Goal: Task Accomplishment & Management: Use online tool/utility

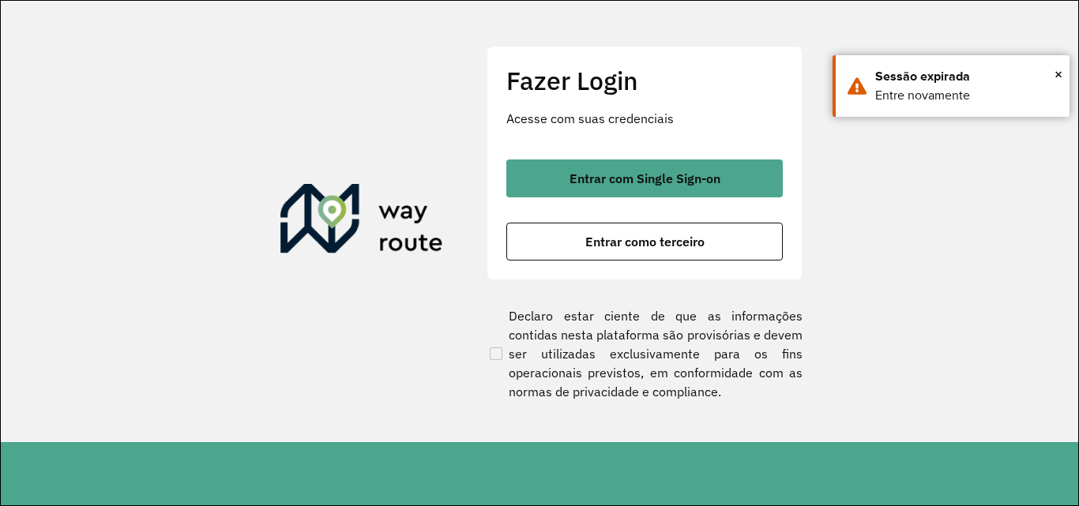
click at [578, 218] on div "Entrar com Single Sign-on Entrar como terceiro" at bounding box center [644, 210] width 277 height 101
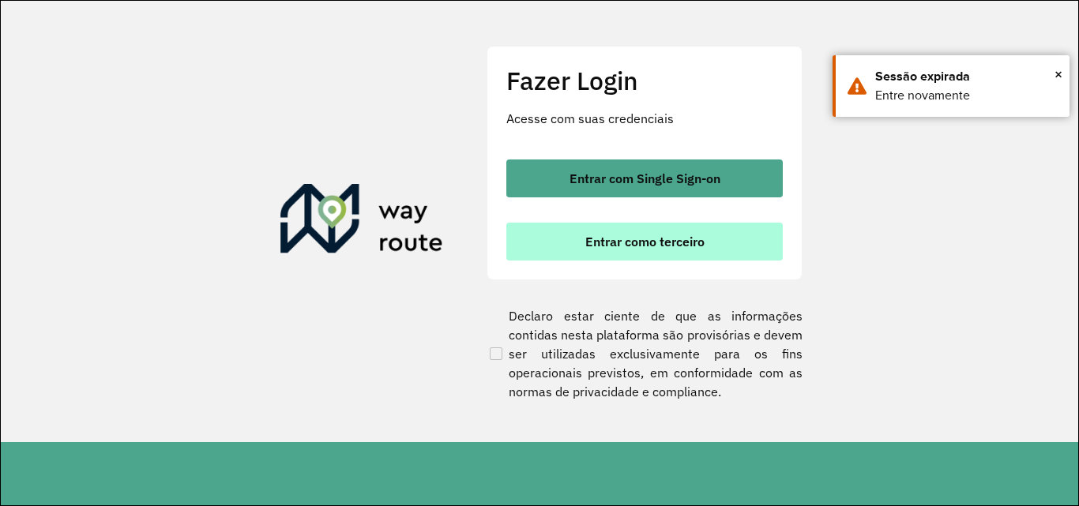
click at [562, 242] on button "Entrar como terceiro" at bounding box center [644, 242] width 277 height 38
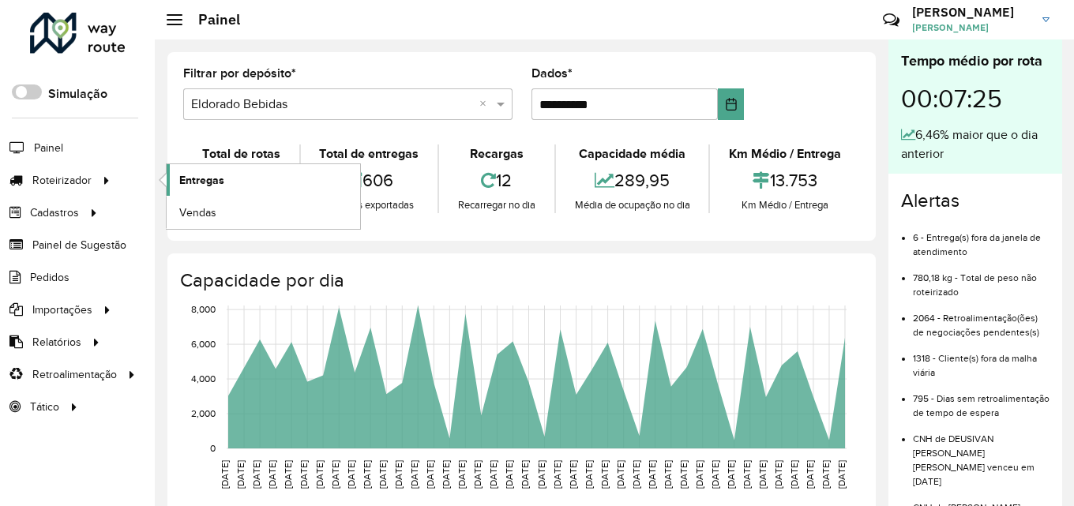
click at [223, 175] on font "Entregas" at bounding box center [201, 180] width 45 height 13
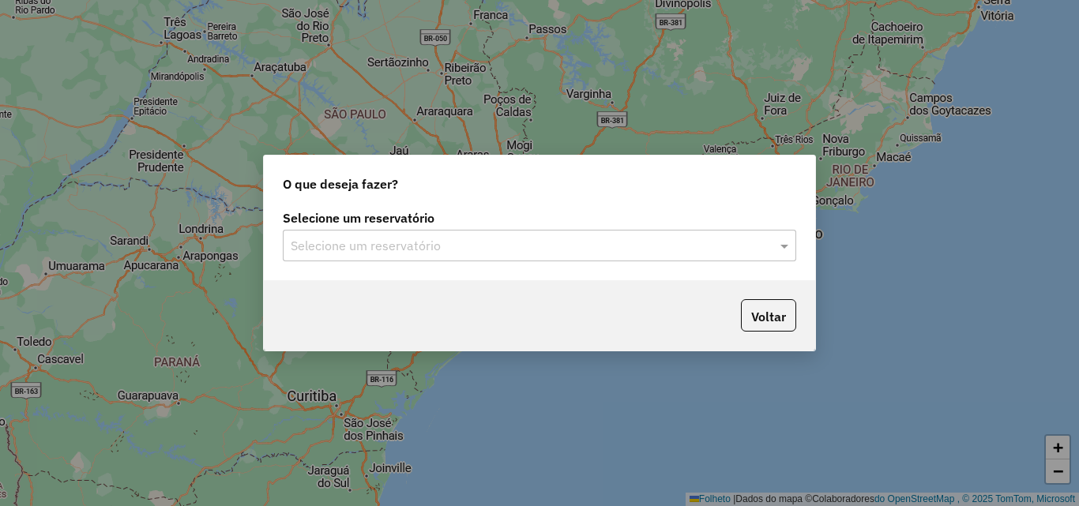
click at [371, 246] on input "text" at bounding box center [524, 246] width 466 height 19
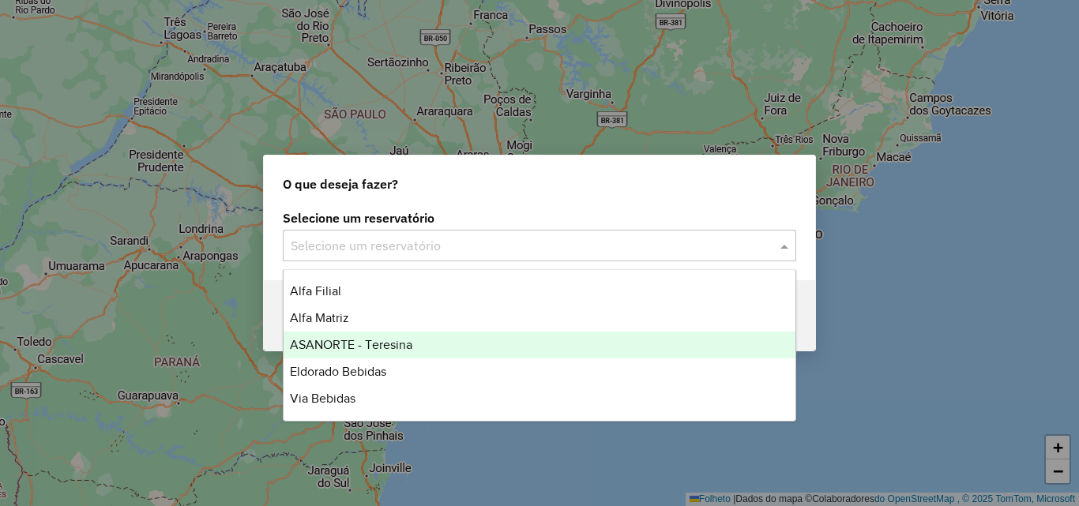
click at [350, 347] on font "ASANORTE - Teresina" at bounding box center [351, 344] width 122 height 13
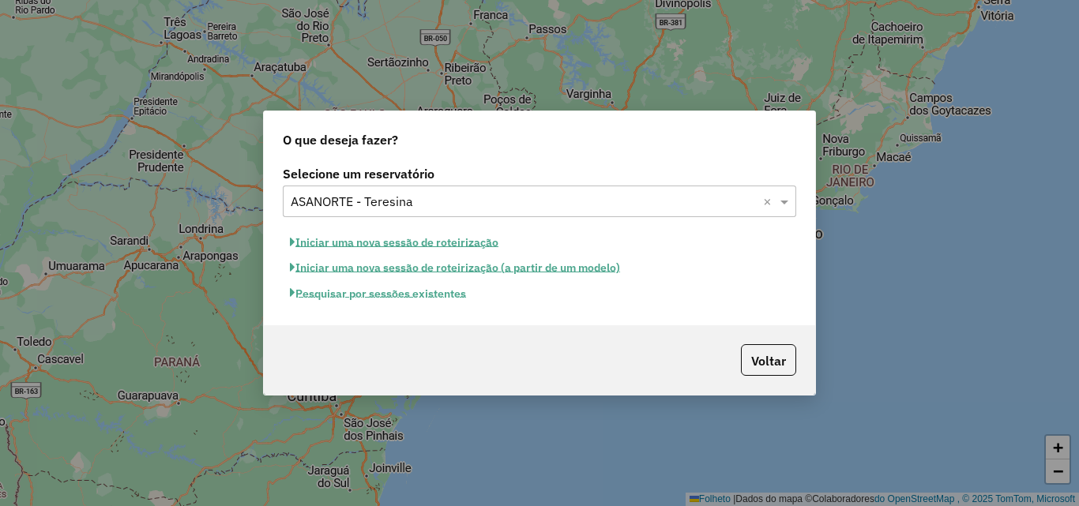
click at [409, 290] on font "Pesquisar por sessões existentes" at bounding box center [380, 294] width 171 height 14
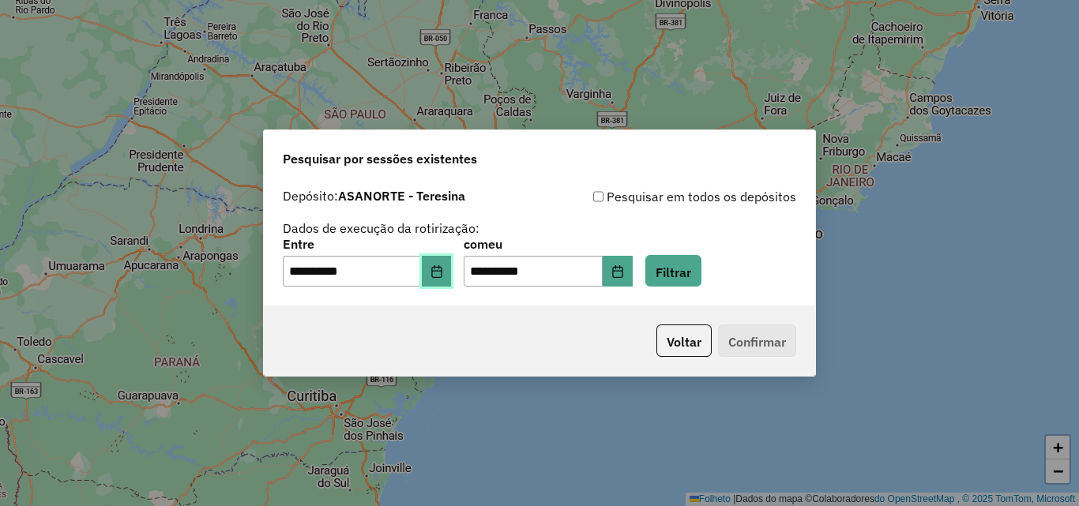
click at [444, 281] on button "Escolha a data" at bounding box center [437, 272] width 30 height 32
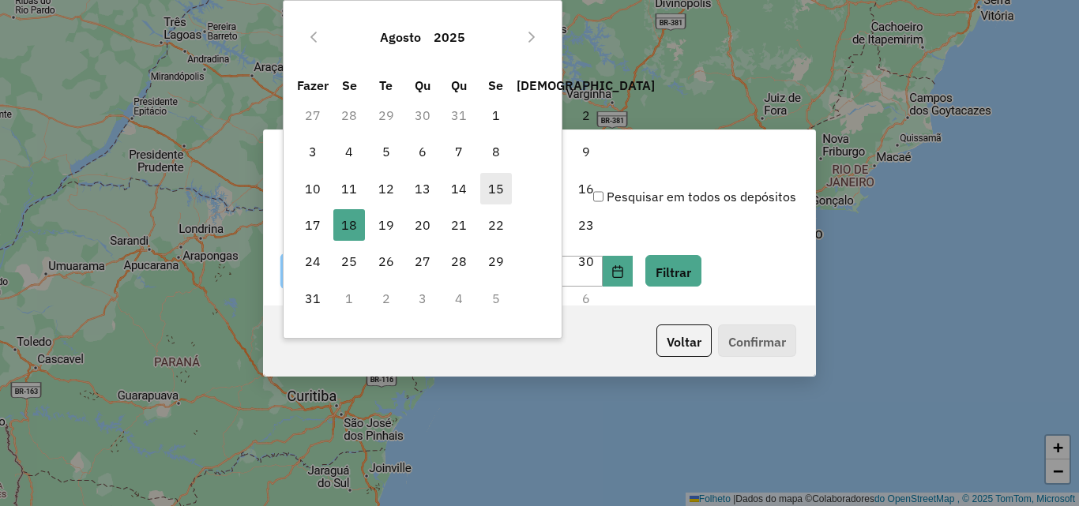
click at [490, 193] on font "15" at bounding box center [496, 189] width 16 height 16
type input "**********"
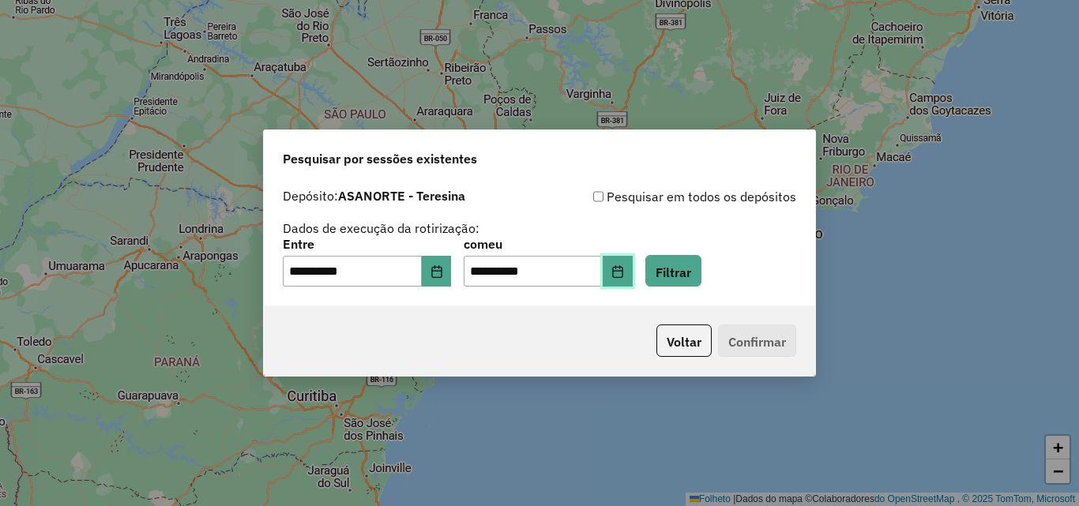
click at [630, 267] on button "Escolha a data" at bounding box center [618, 272] width 30 height 32
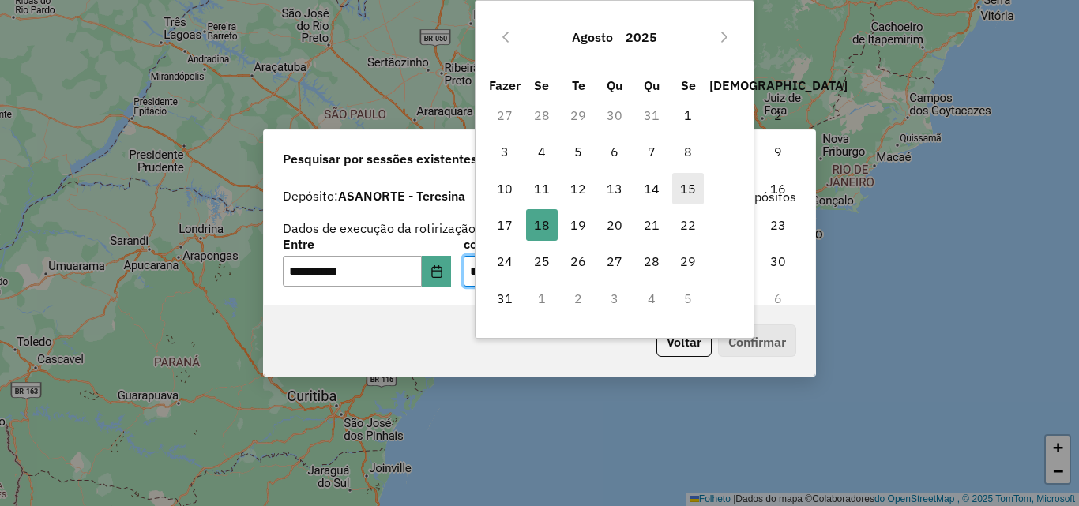
click at [685, 186] on font "15" at bounding box center [688, 189] width 16 height 16
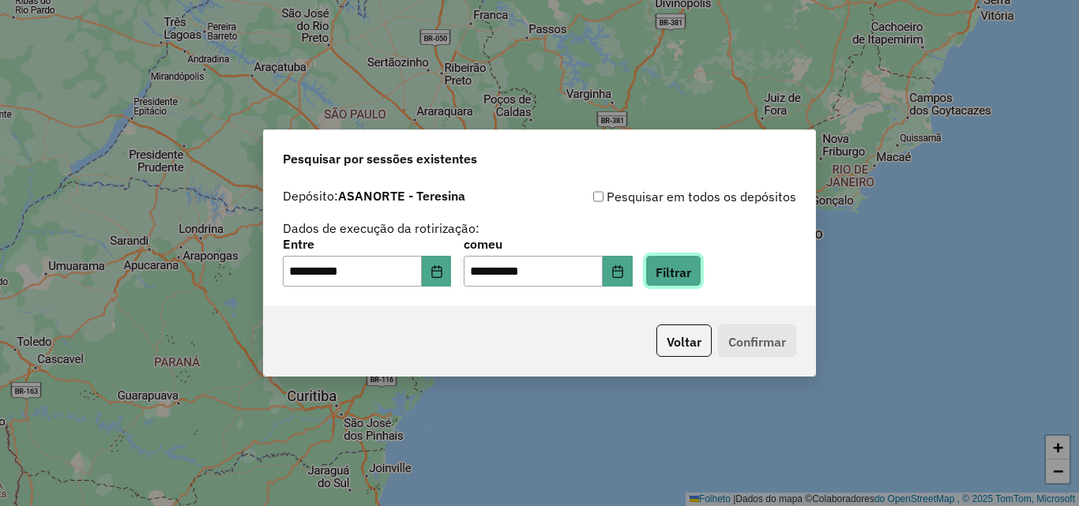
click at [691, 272] on font "Filtrar" at bounding box center [674, 272] width 36 height 16
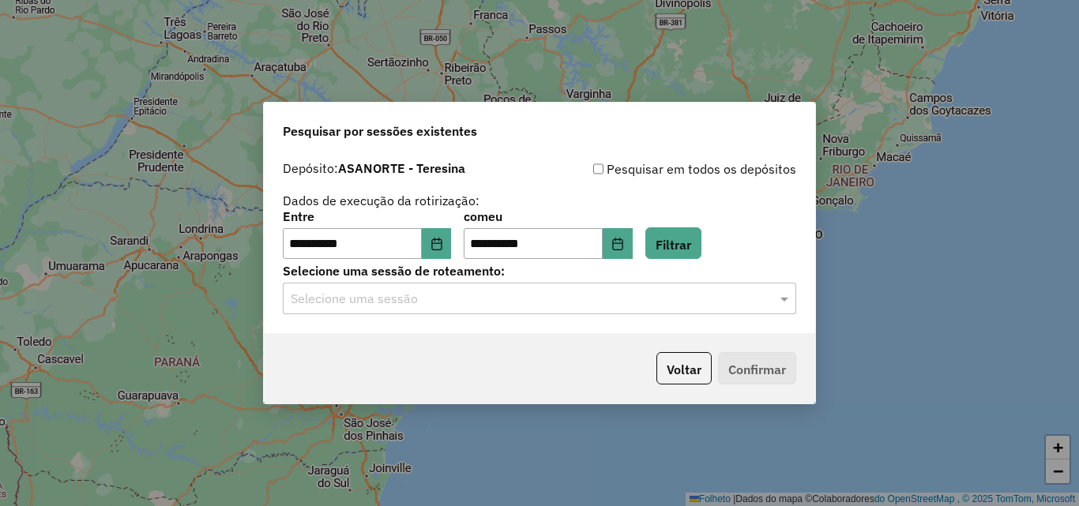
click at [613, 295] on input "text" at bounding box center [524, 299] width 466 height 19
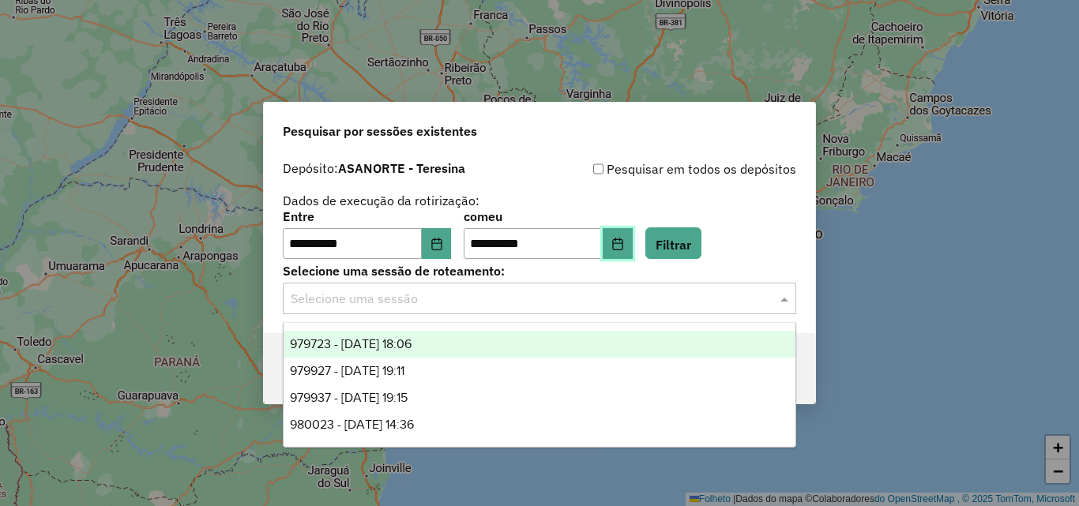
click at [624, 245] on icon "Escolha a data" at bounding box center [617, 244] width 13 height 13
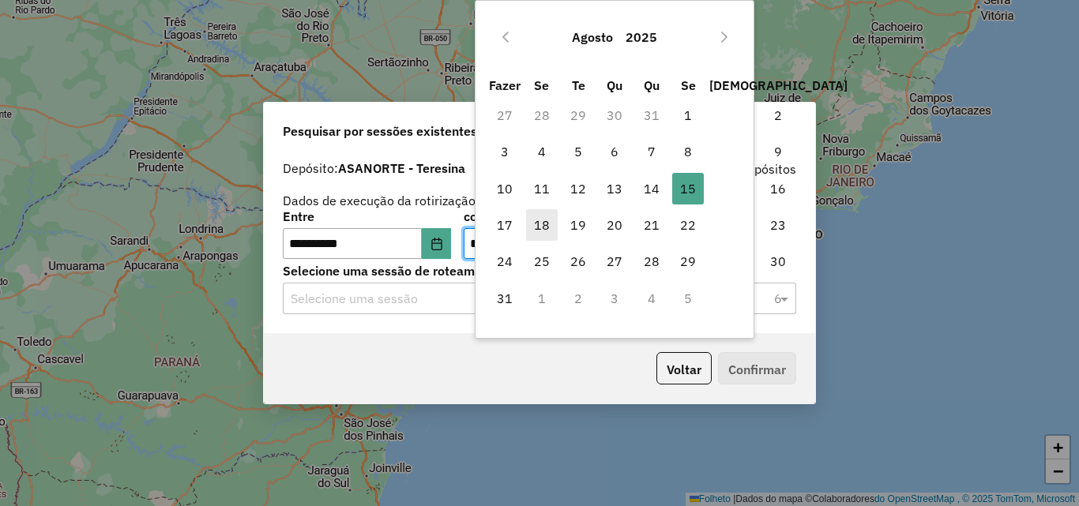
click at [545, 231] on font "18" at bounding box center [542, 225] width 16 height 16
type input "**********"
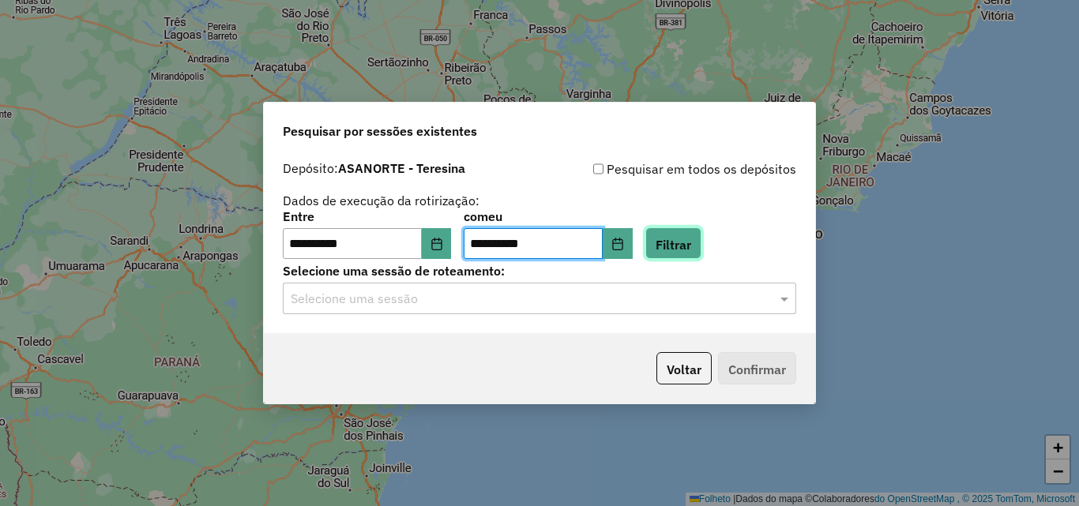
click at [691, 240] on font "Filtrar" at bounding box center [674, 244] width 36 height 16
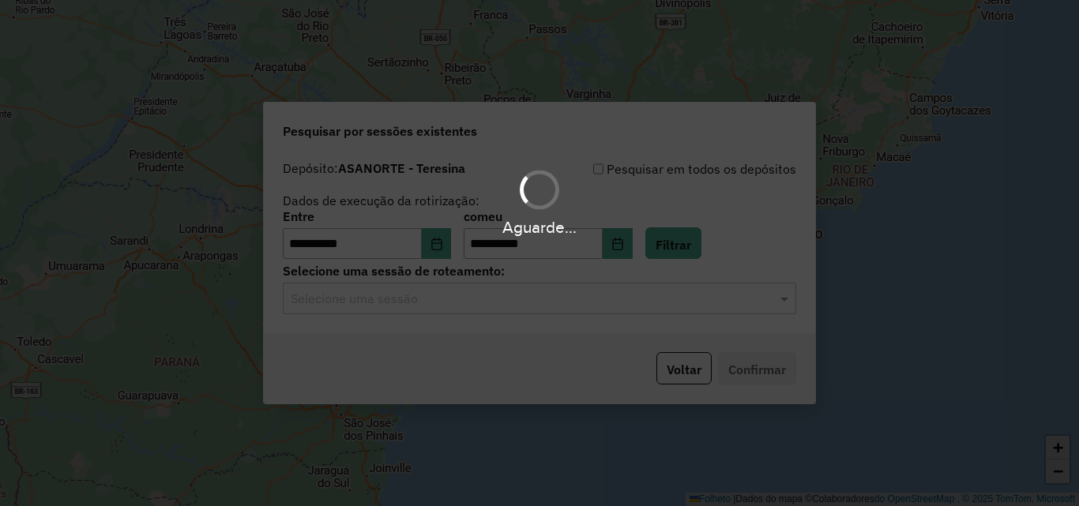
click at [532, 310] on hb-app "**********" at bounding box center [539, 253] width 1079 height 506
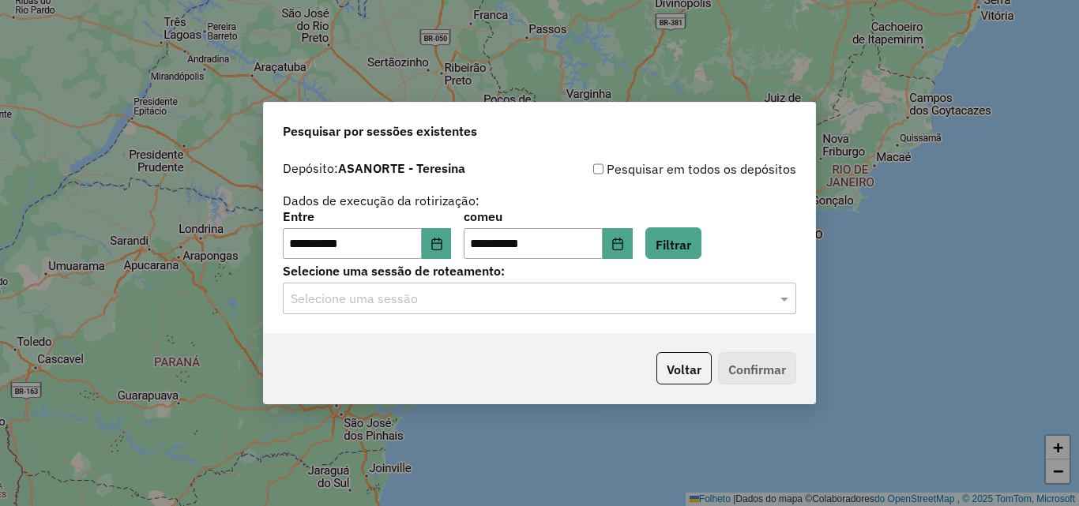
click at [557, 292] on input "text" at bounding box center [524, 299] width 466 height 19
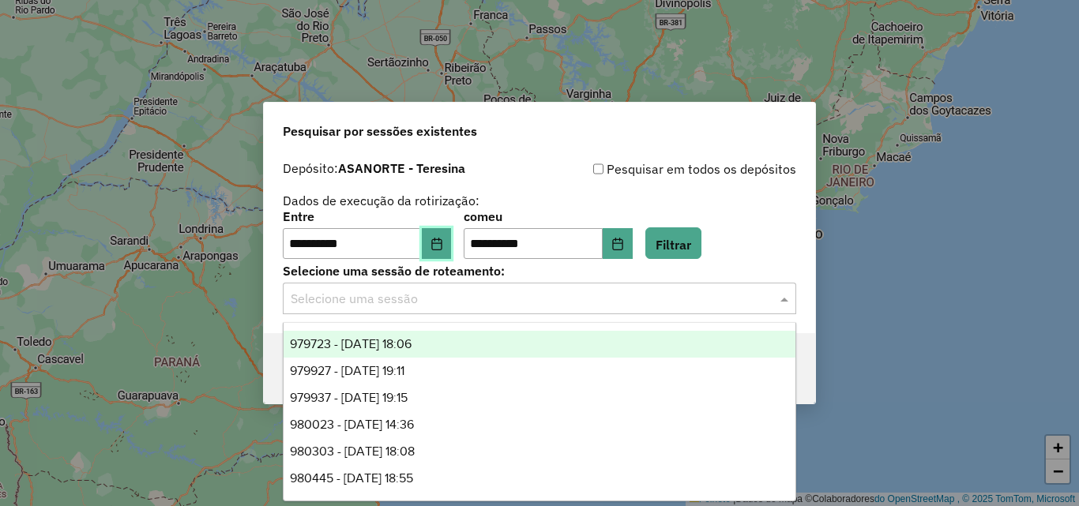
click at [445, 229] on button "Escolha a data" at bounding box center [437, 244] width 30 height 32
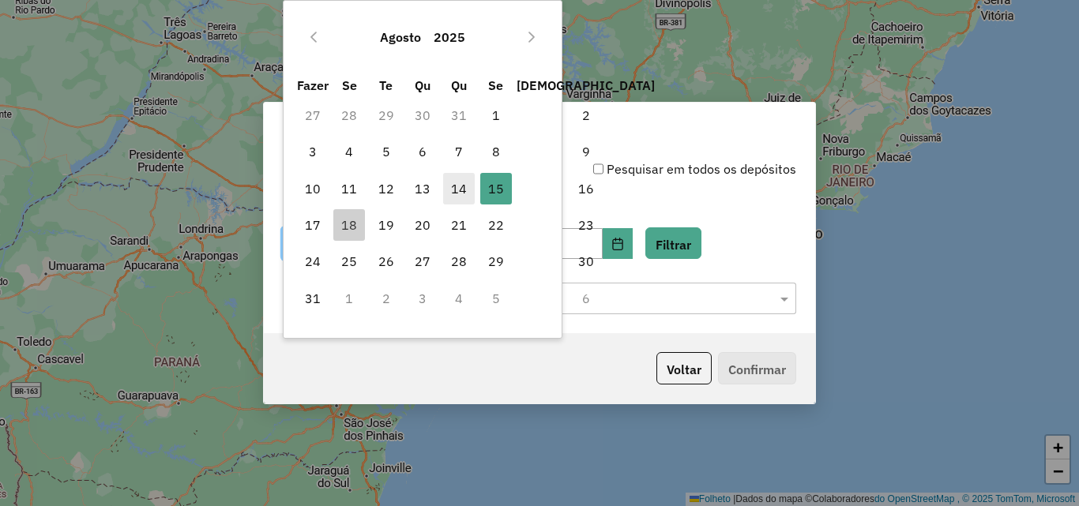
click at [464, 191] on font "14" at bounding box center [459, 189] width 16 height 16
type input "**********"
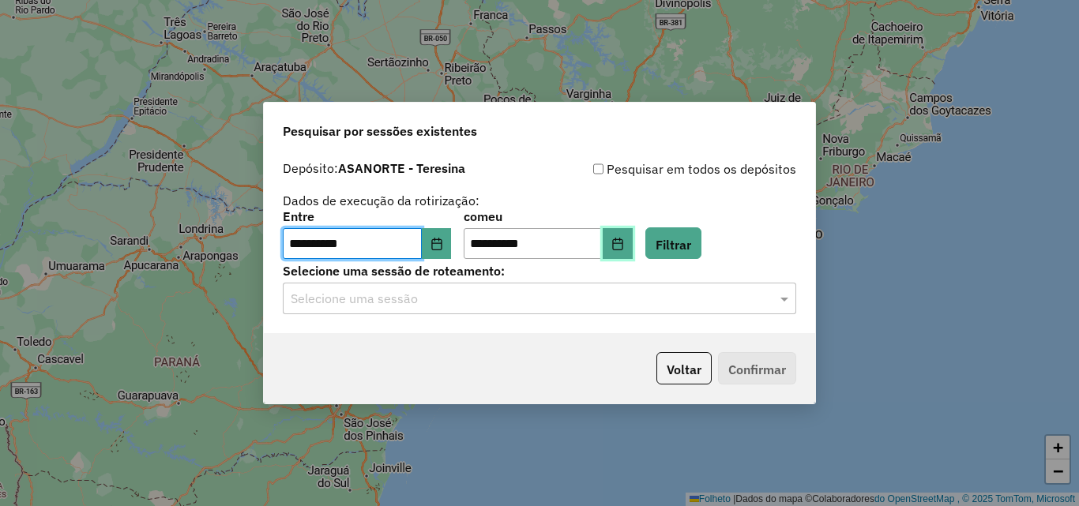
click at [624, 243] on icon "Escolha a data" at bounding box center [617, 244] width 13 height 13
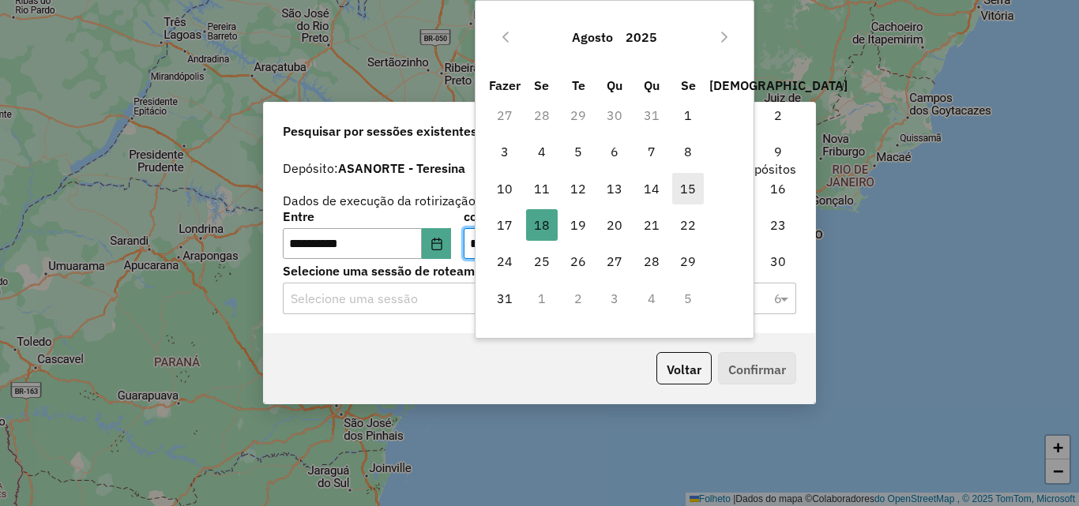
click at [689, 188] on font "15" at bounding box center [688, 189] width 16 height 16
type input "**********"
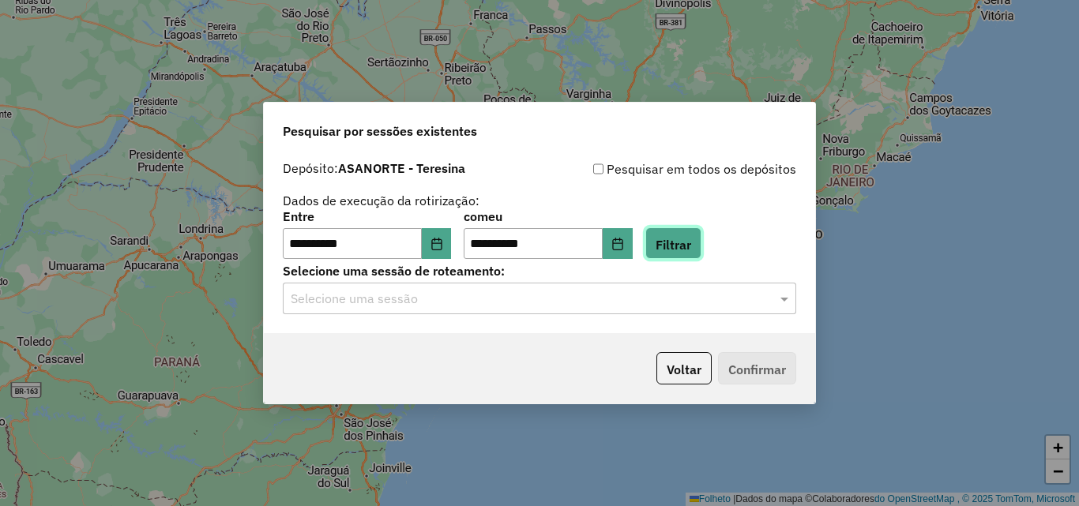
click at [691, 250] on font "Filtrar" at bounding box center [674, 244] width 36 height 16
click at [564, 296] on input "text" at bounding box center [524, 299] width 466 height 19
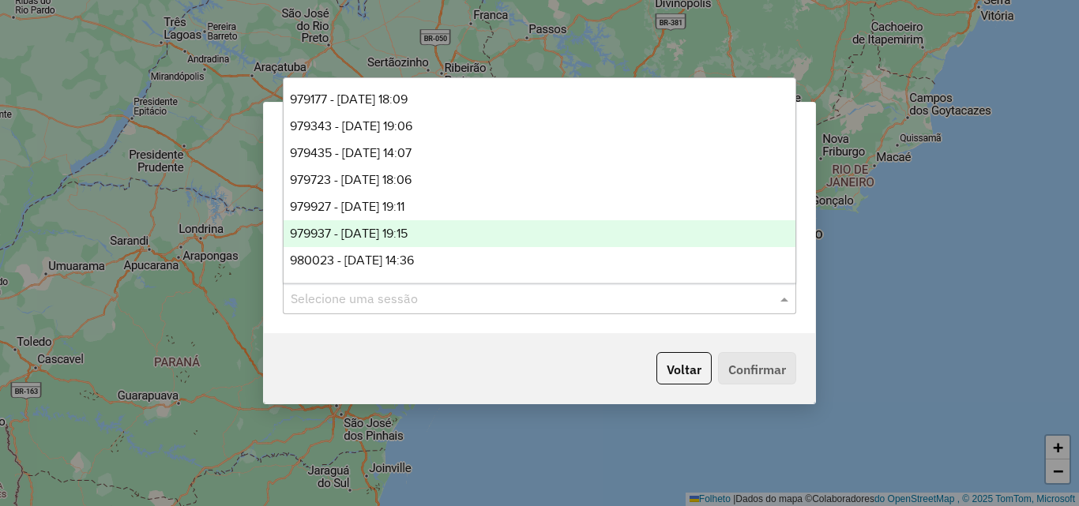
click at [468, 241] on div "979937 - 15/08/2025 19:15" at bounding box center [540, 233] width 512 height 27
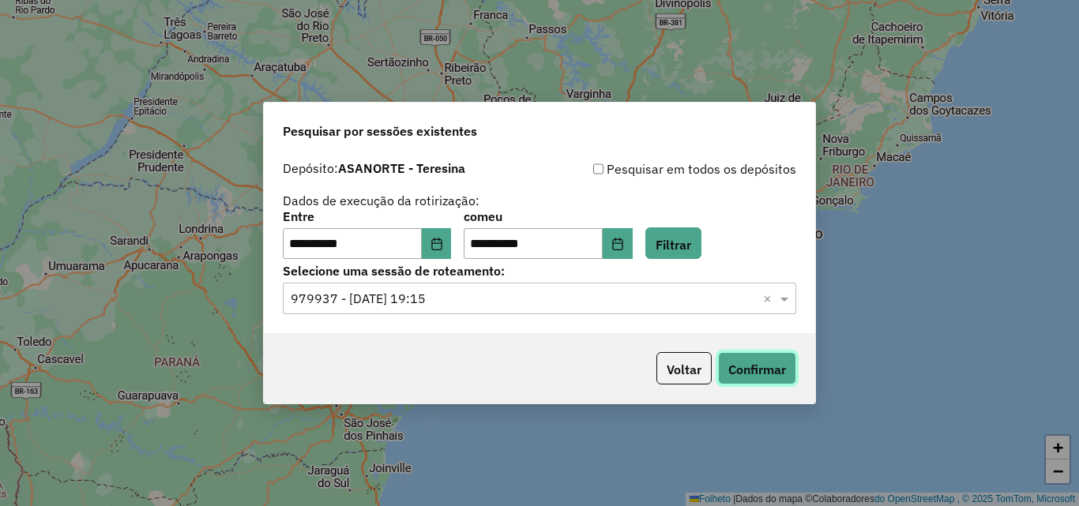
click at [739, 375] on font "Confirmar" at bounding box center [757, 370] width 58 height 16
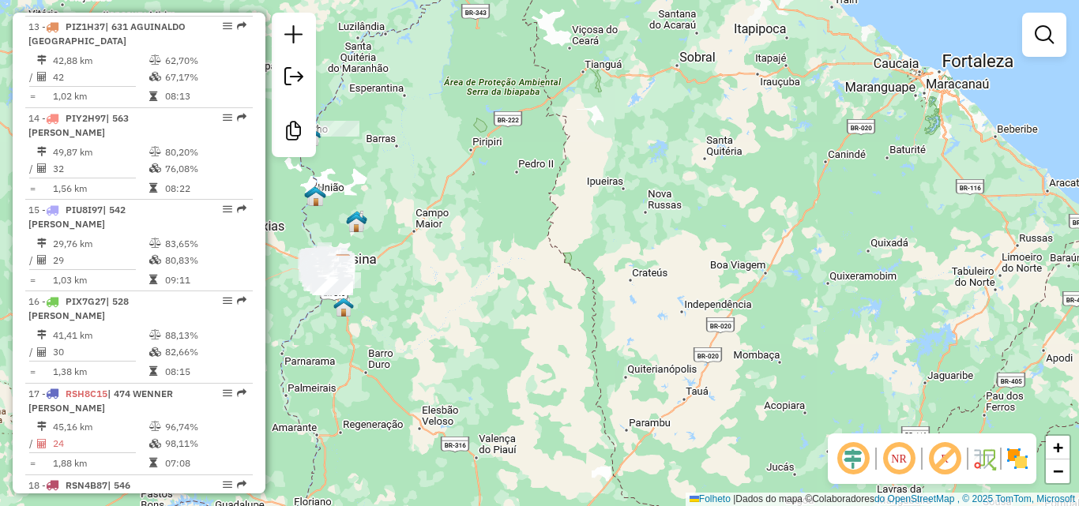
scroll to position [1738, 0]
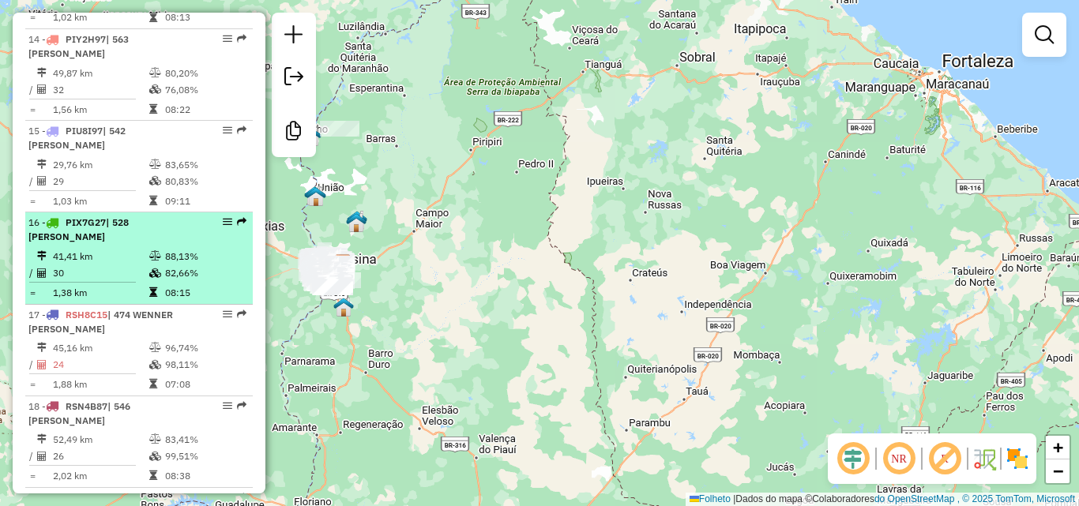
click at [104, 288] on li "16 - PIX7G27 | 528 SAMUEL DE JESUS ROCHA SANTOS 41,41 km 88,13% / 30 82,66% = 1…" at bounding box center [139, 259] width 228 height 92
select select "**********"
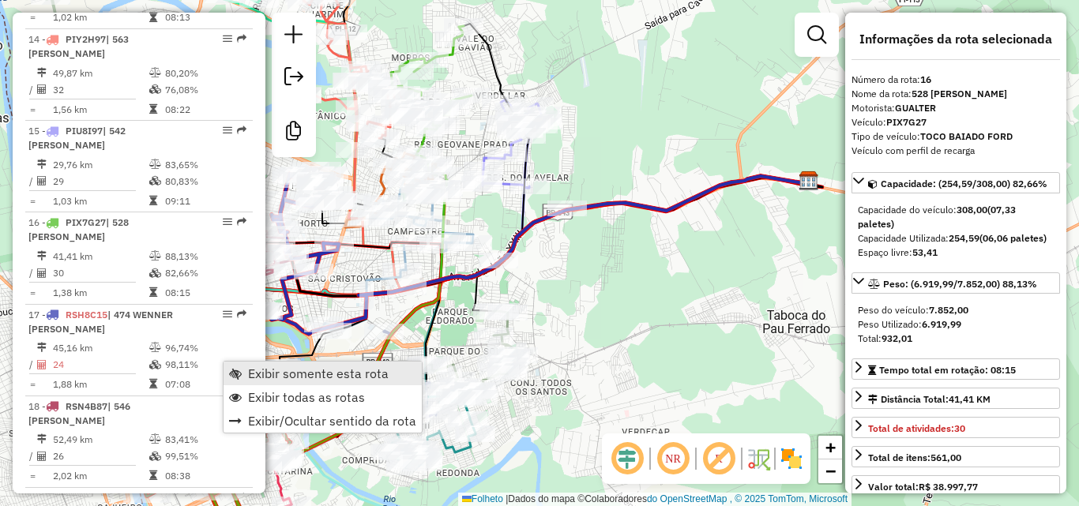
click at [302, 371] on font "Exibir somente esta rota" at bounding box center [318, 374] width 141 height 16
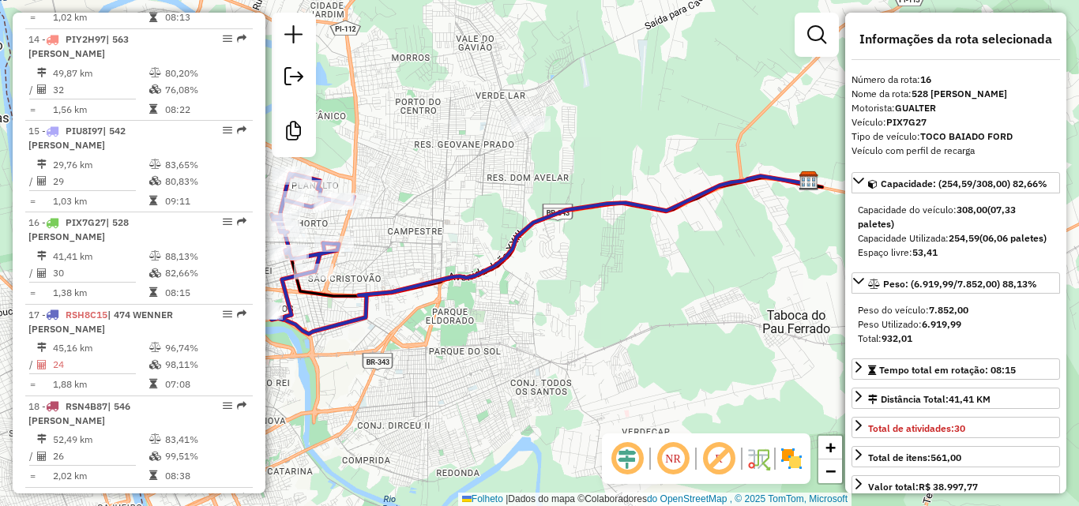
click at [670, 453] on em at bounding box center [673, 459] width 38 height 38
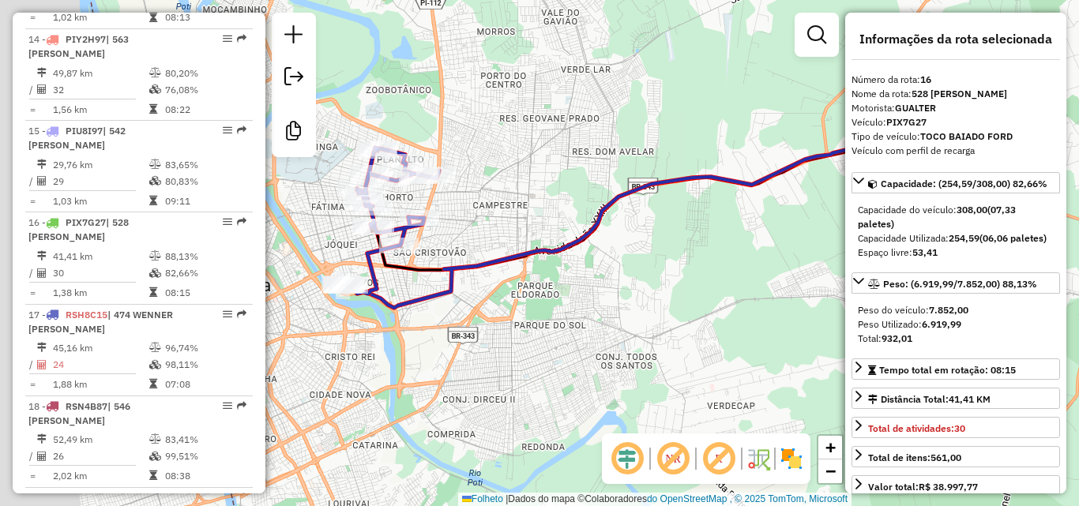
drag, startPoint x: 529, startPoint y: 234, endPoint x: 655, endPoint y: 198, distance: 131.3
click at [662, 198] on div "Janela de atendimento Grade de atendimento Capacidade Transportadoras Veículos …" at bounding box center [539, 253] width 1079 height 506
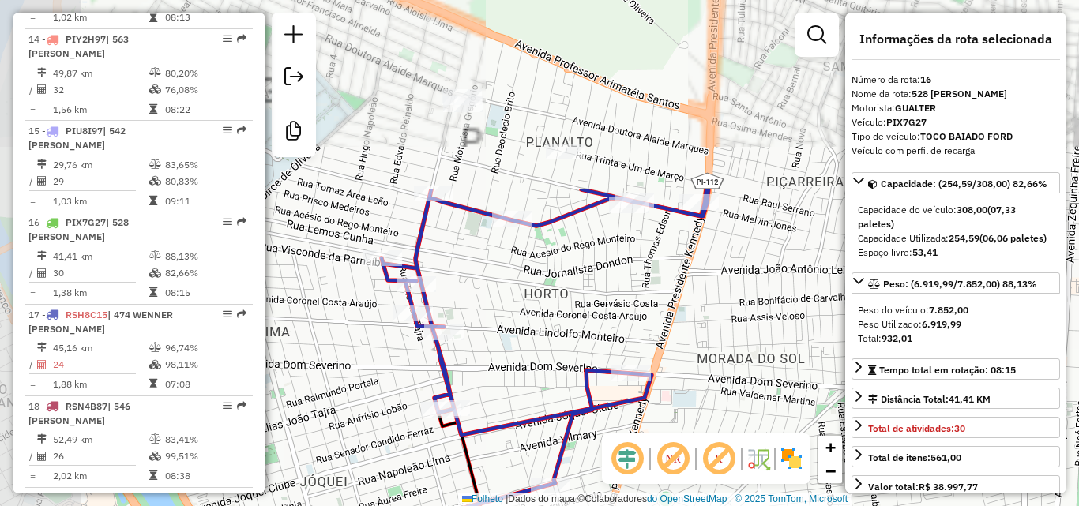
drag, startPoint x: 572, startPoint y: 152, endPoint x: 735, endPoint y: 387, distance: 285.6
click at [735, 387] on div "Janela de atendimento Grade de atendimento Capacidade Transportadoras Veículos …" at bounding box center [539, 253] width 1079 height 506
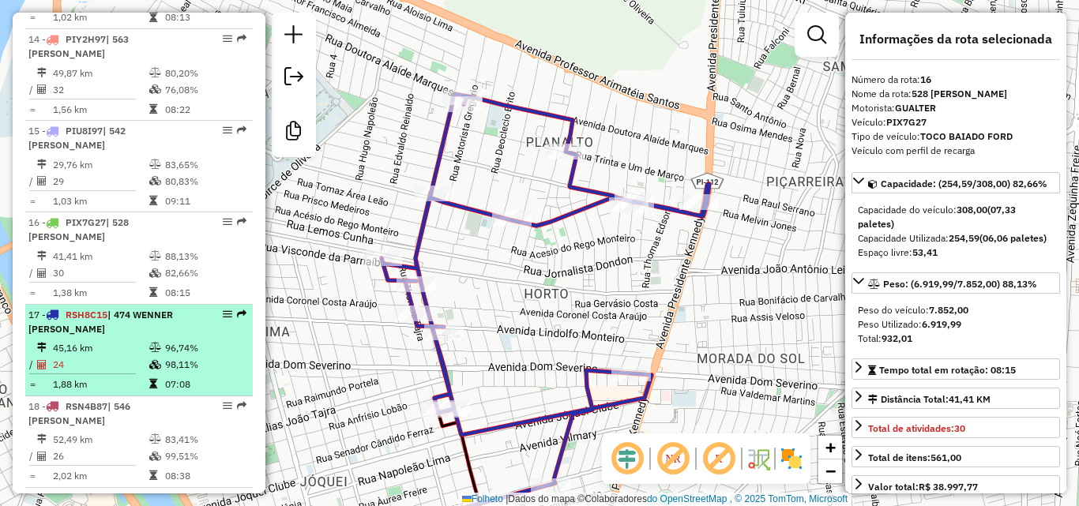
scroll to position [1896, 0]
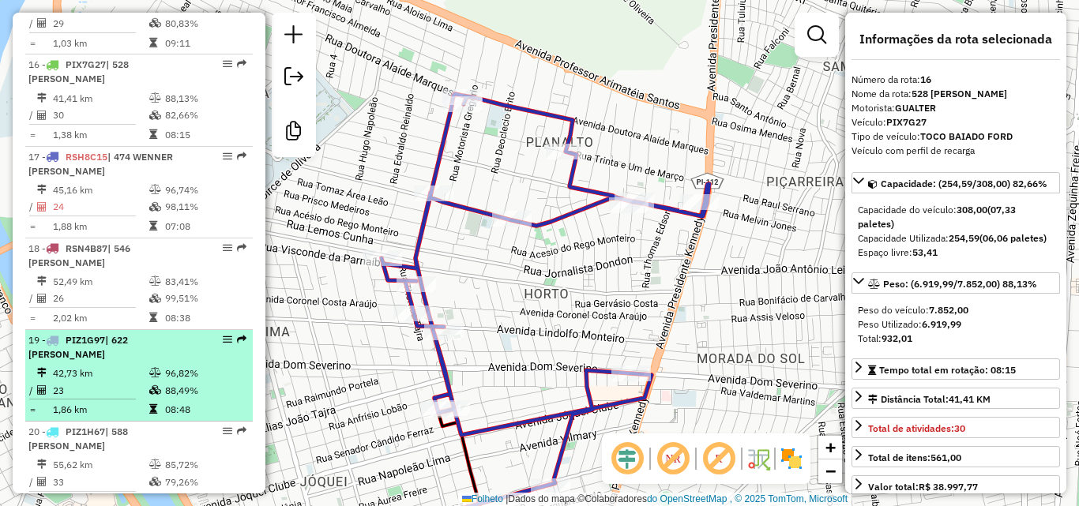
click at [115, 360] on font "| 622 EDSON COSTA DE MOURA" at bounding box center [78, 347] width 100 height 26
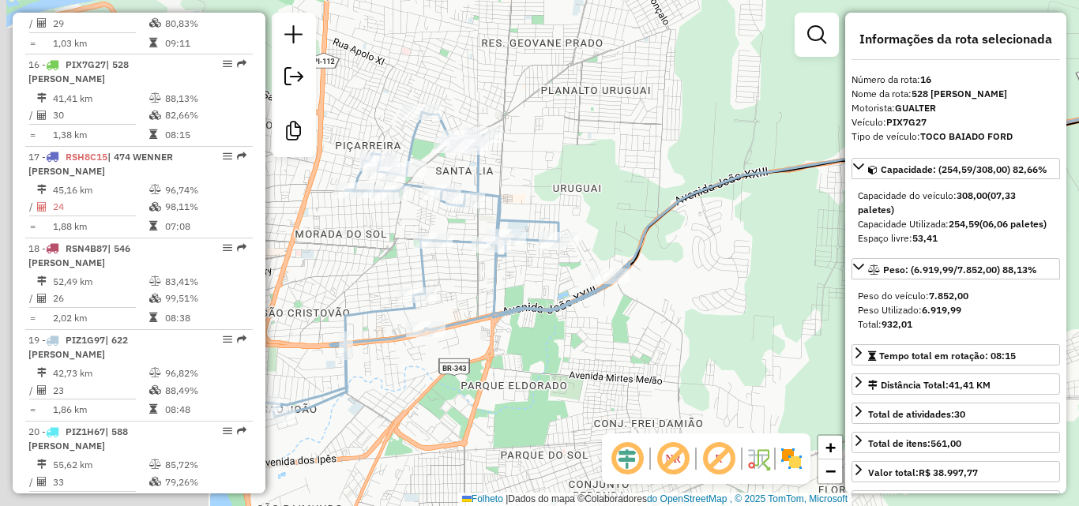
drag, startPoint x: 378, startPoint y: 305, endPoint x: 585, endPoint y: 318, distance: 207.4
click at [585, 318] on div "Janela de atendimento Grade de atendimento Capacidade Transportadoras Veículos …" at bounding box center [539, 253] width 1079 height 506
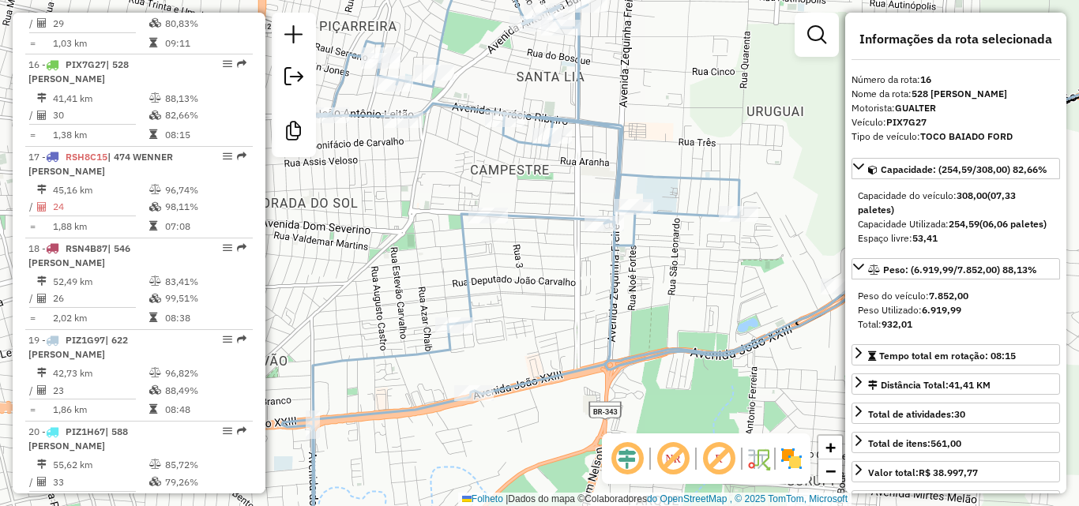
drag, startPoint x: 367, startPoint y: 273, endPoint x: 398, endPoint y: 309, distance: 47.6
click at [397, 309] on div "Janela de atendimento Grade de atendimento Capacidade Transportadoras Veículos …" at bounding box center [539, 253] width 1079 height 506
